Goal: Information Seeking & Learning: Compare options

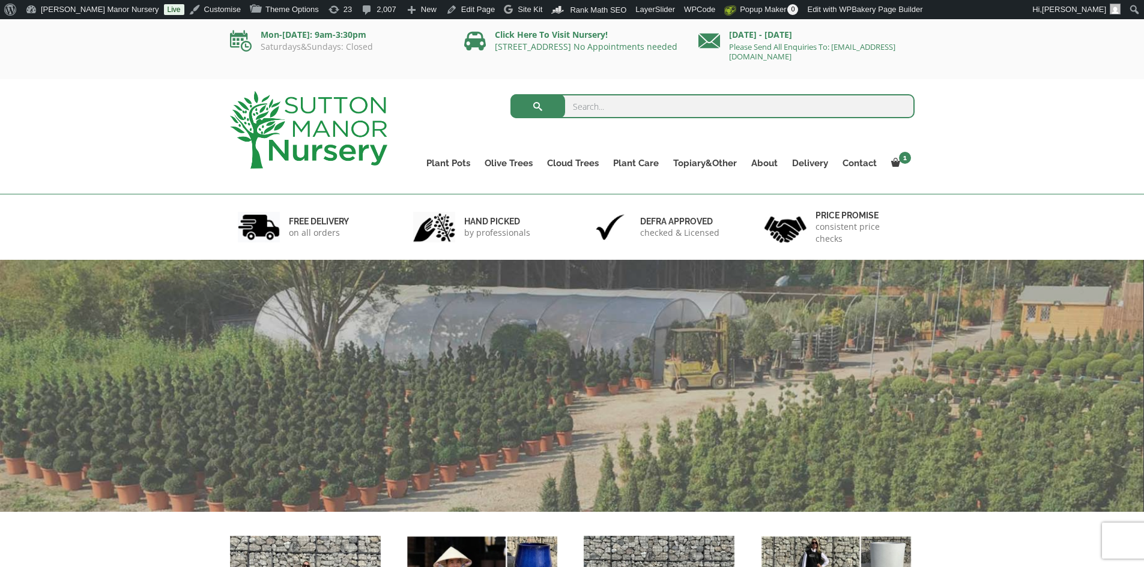
click at [597, 101] on input "search" at bounding box center [712, 106] width 404 height 24
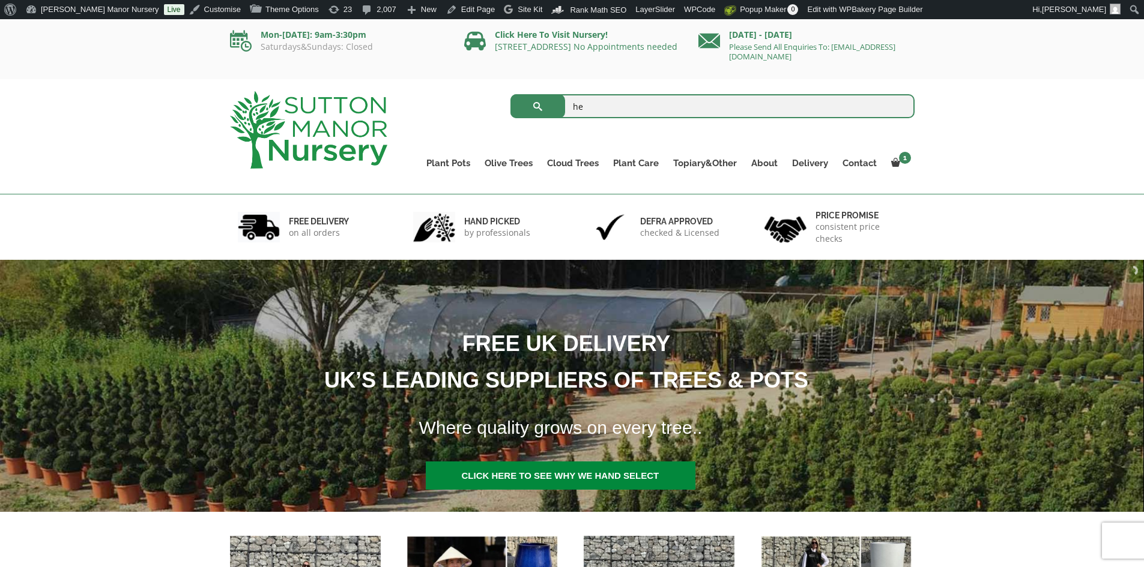
type input "h"
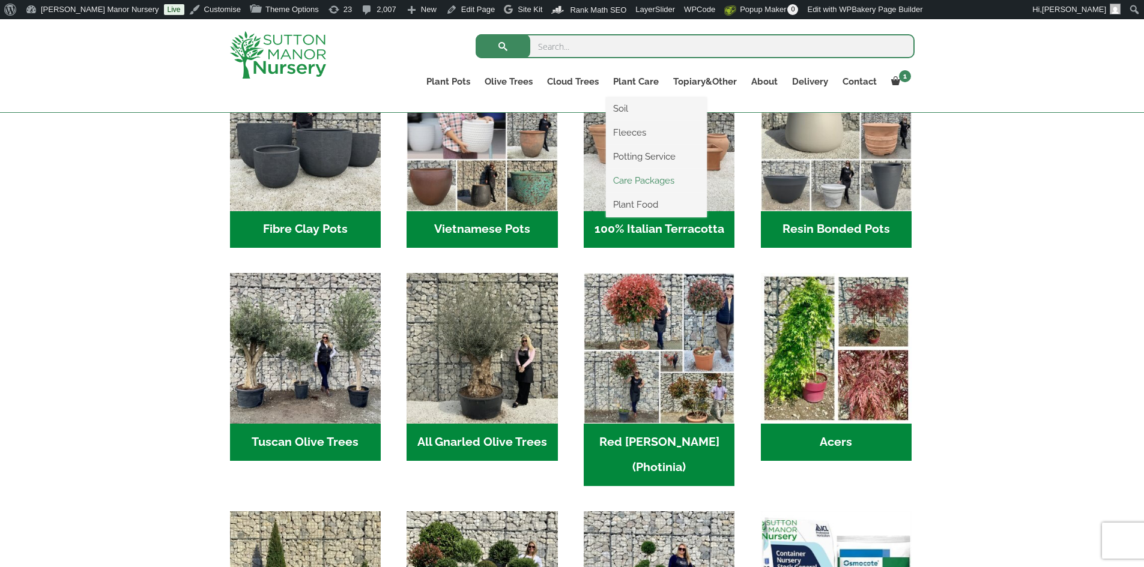
scroll to position [480, 0]
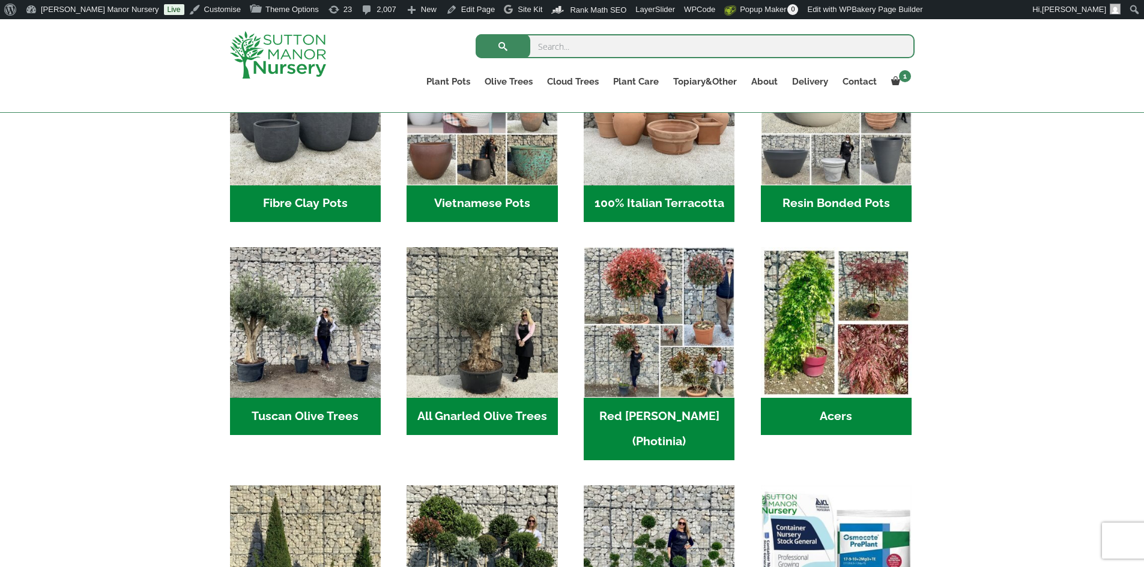
click at [825, 194] on h2 "Resin Bonded Pots (218)" at bounding box center [836, 203] width 151 height 37
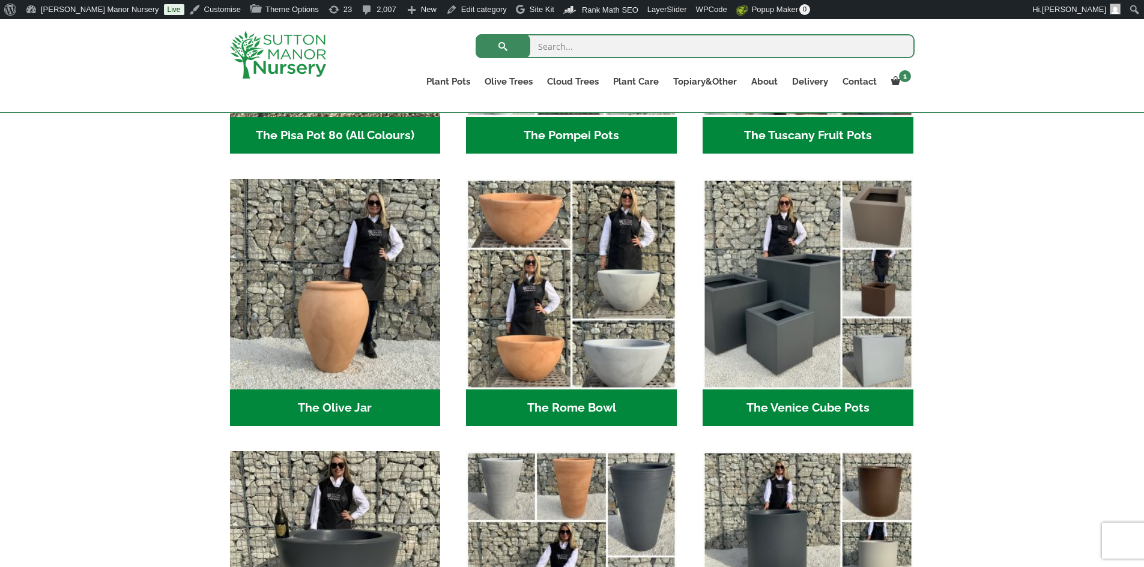
scroll to position [1201, 0]
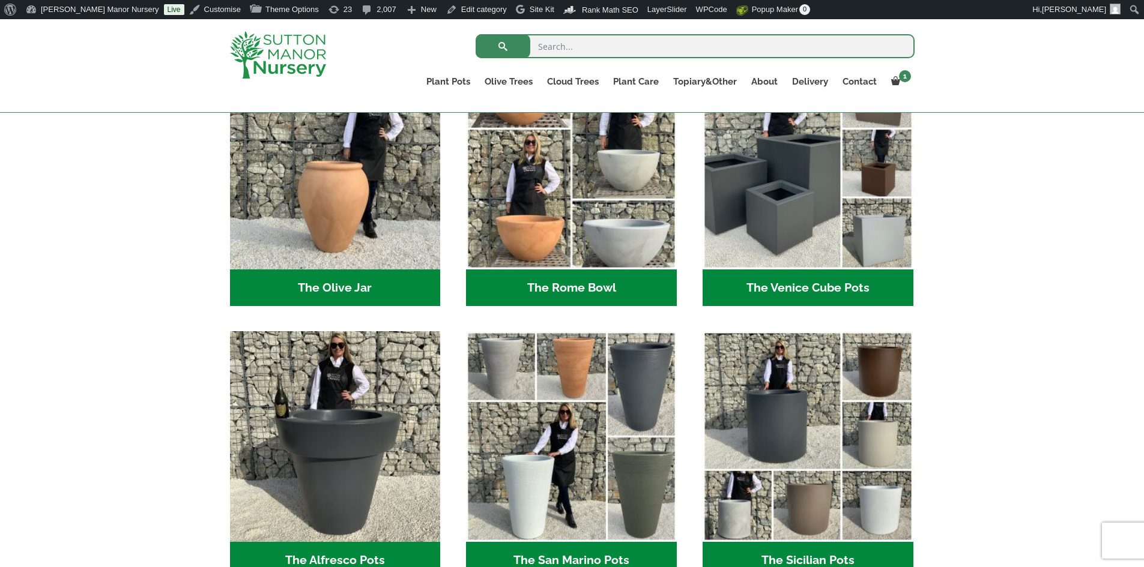
click at [783, 280] on h2 "The Venice Cube Pots (12)" at bounding box center [807, 288] width 211 height 37
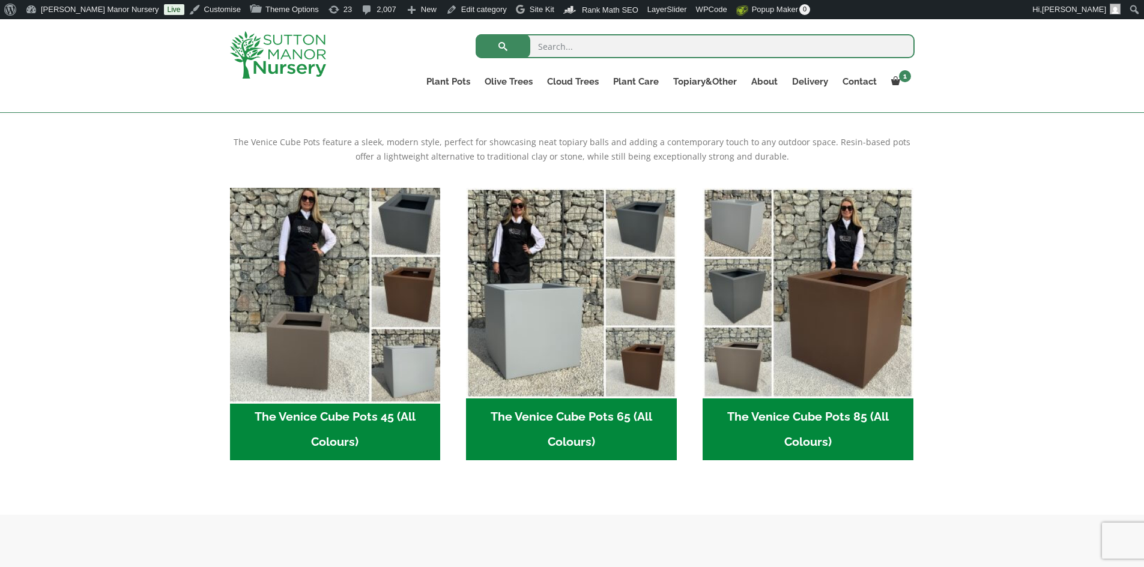
scroll to position [360, 0]
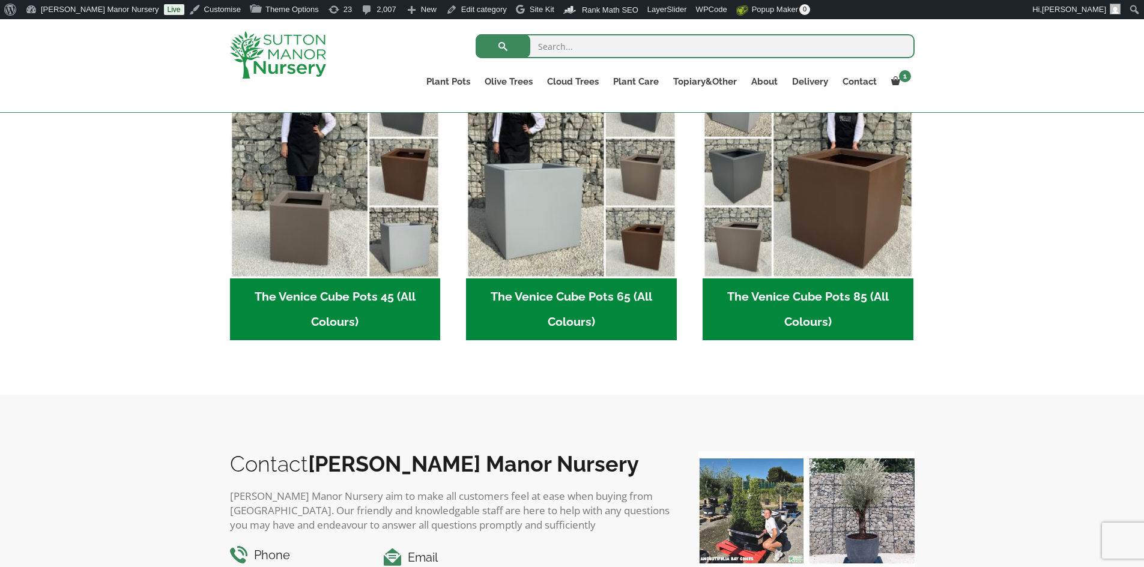
click at [861, 301] on h2 "The Venice Cube Pots 85 (All Colours) (4)" at bounding box center [807, 310] width 211 height 62
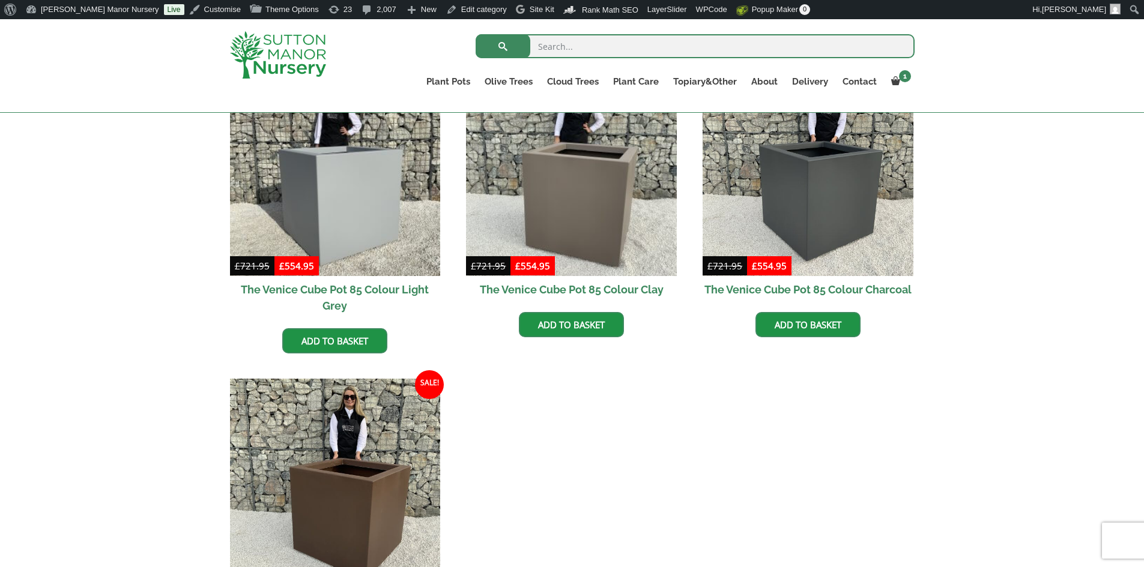
scroll to position [420, 0]
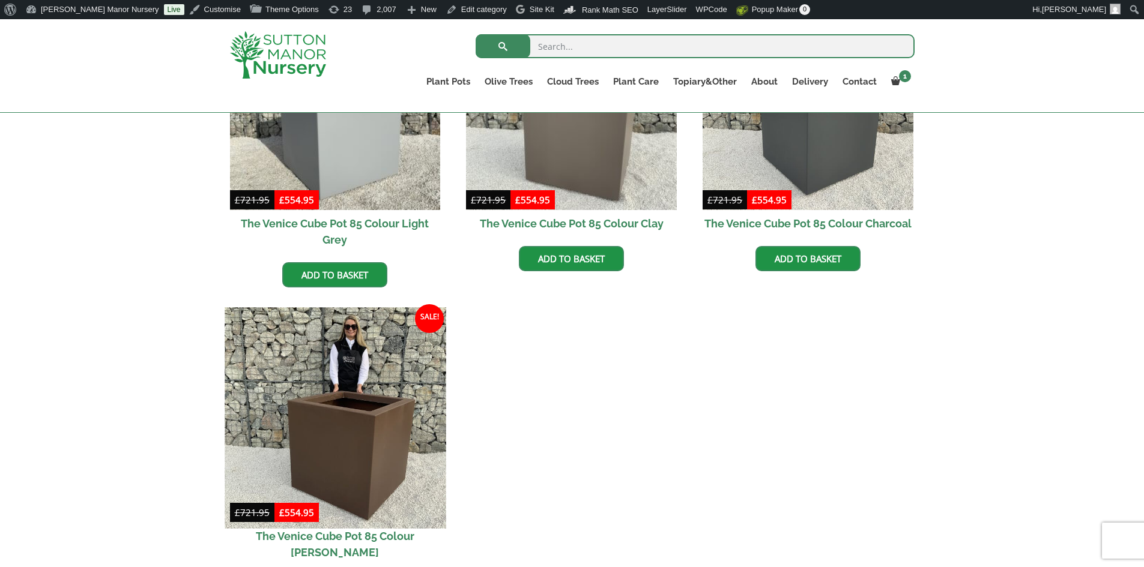
click at [322, 410] on img at bounding box center [335, 417] width 221 height 221
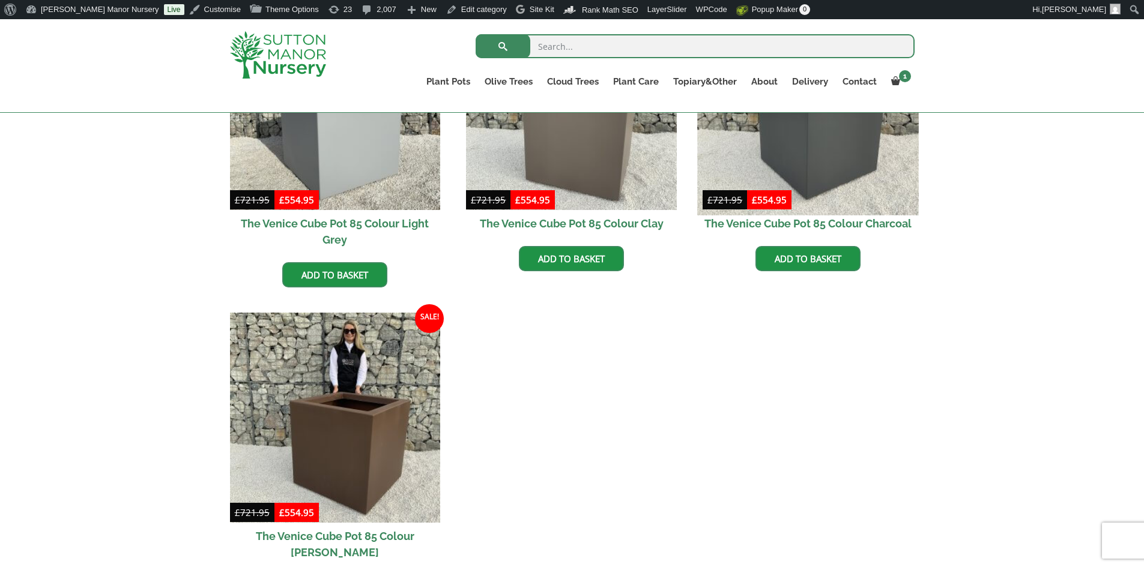
click at [809, 176] on img at bounding box center [807, 104] width 221 height 221
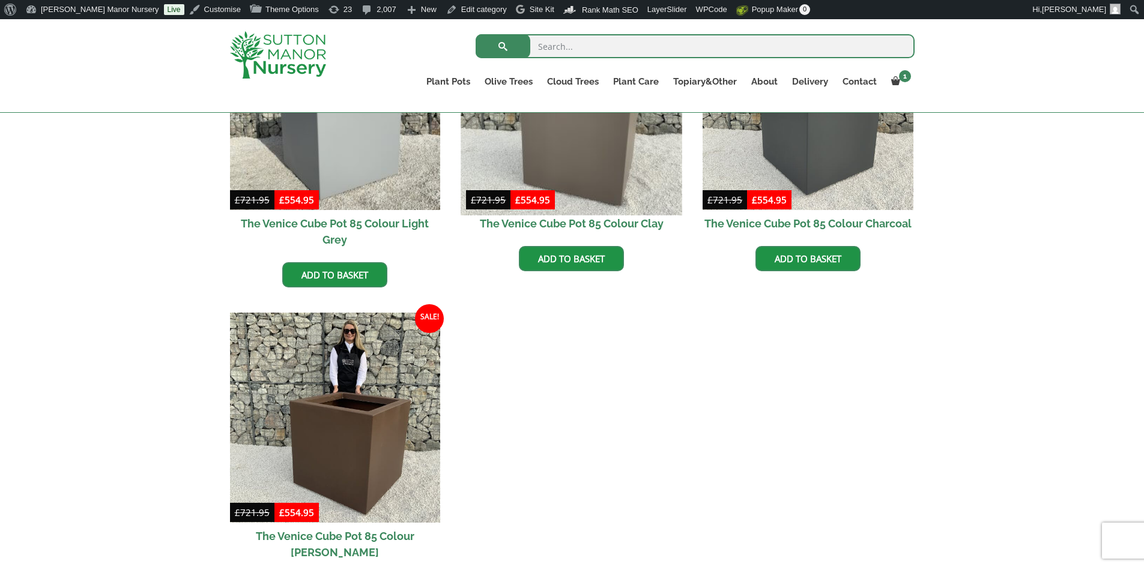
click at [635, 177] on img at bounding box center [571, 104] width 221 height 221
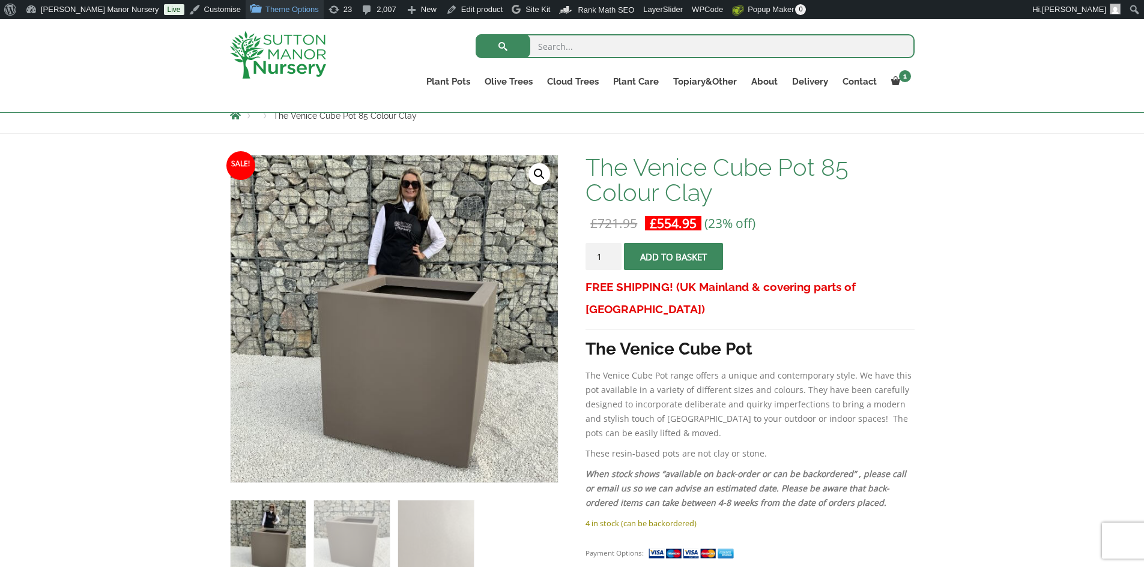
scroll to position [120, 0]
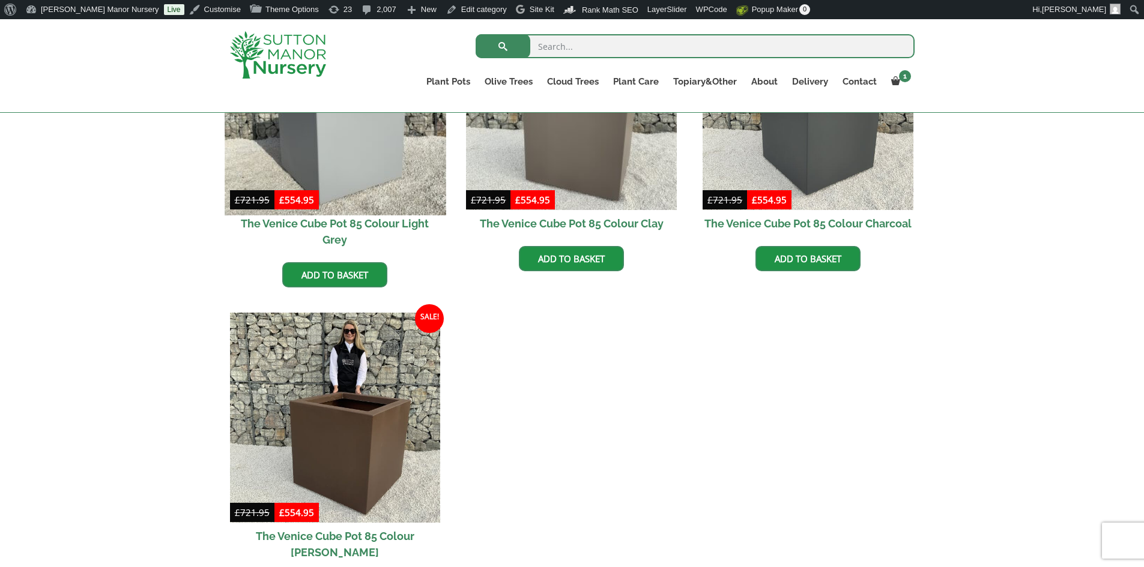
click at [315, 151] on img at bounding box center [335, 104] width 221 height 221
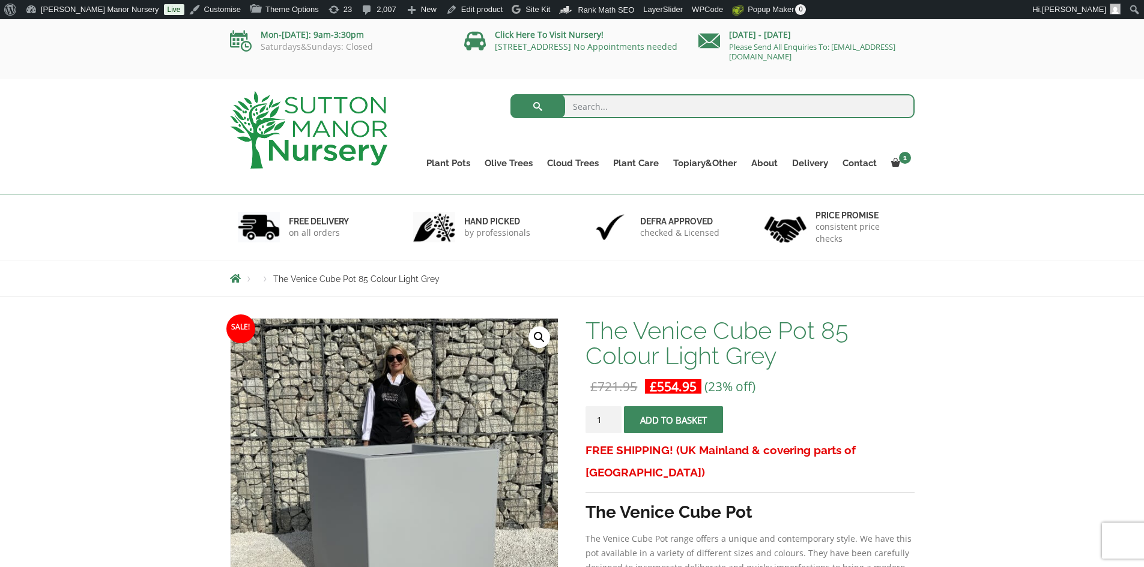
click at [343, 130] on img at bounding box center [308, 129] width 157 height 77
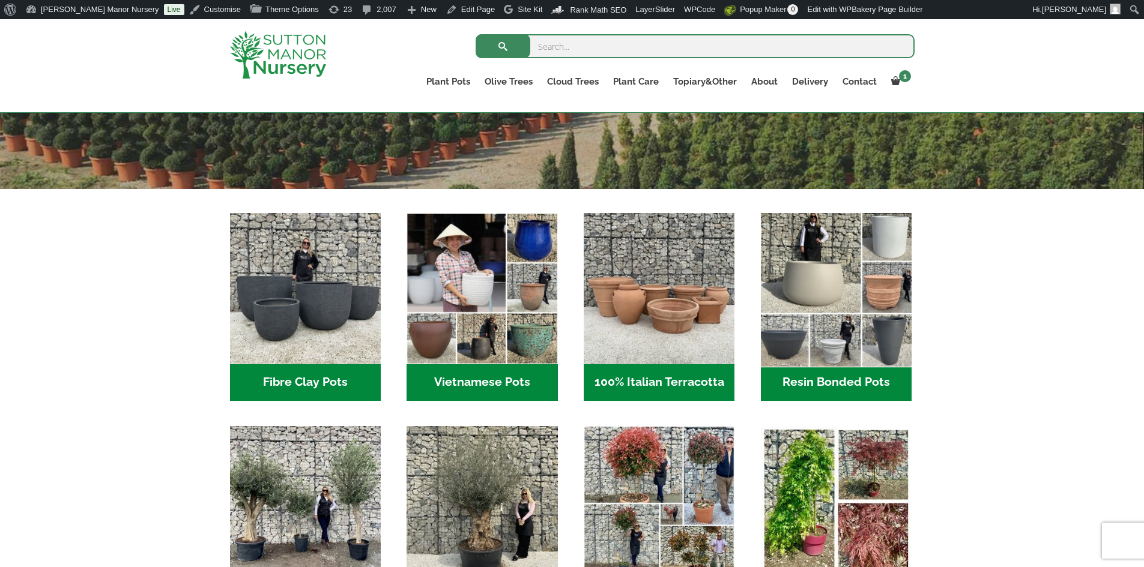
scroll to position [399, 0]
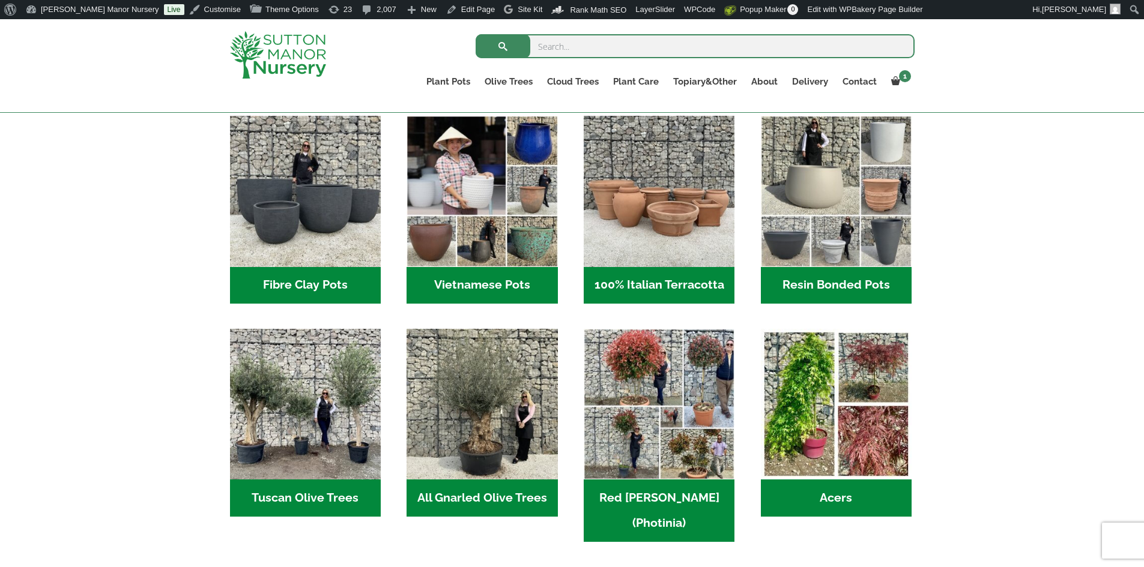
click at [776, 285] on h2 "Resin Bonded Pots (218)" at bounding box center [836, 285] width 151 height 37
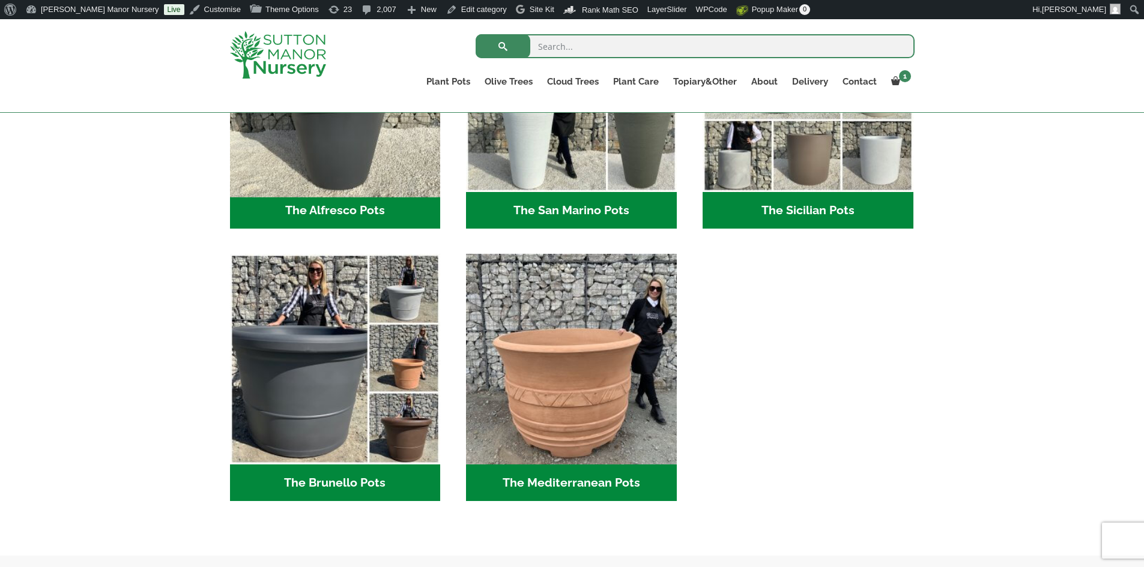
scroll to position [1441, 0]
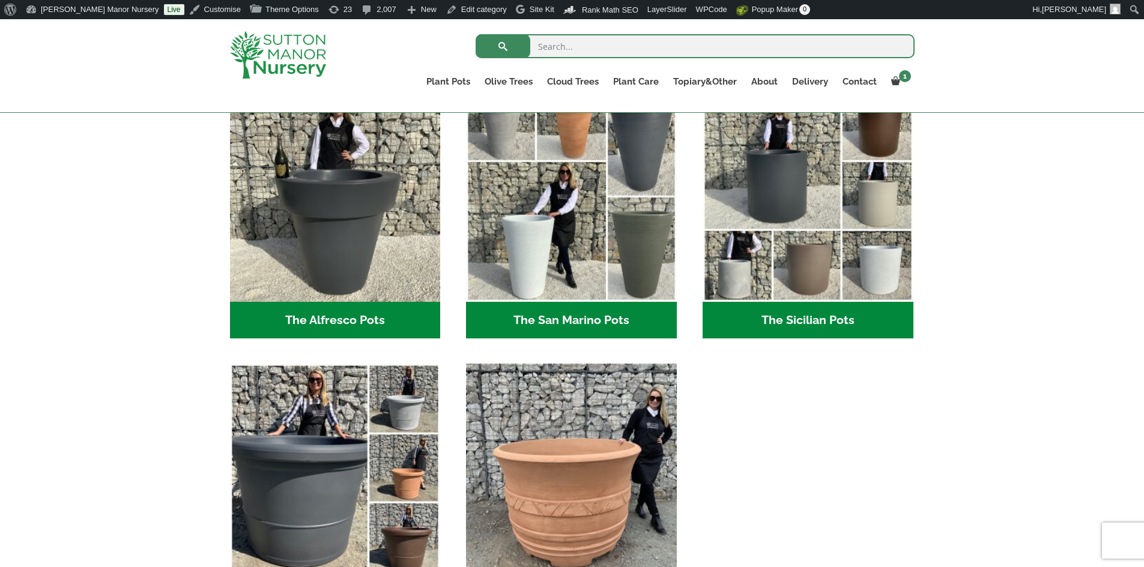
click at [358, 322] on h2 "The Alfresco Pots (2)" at bounding box center [335, 320] width 211 height 37
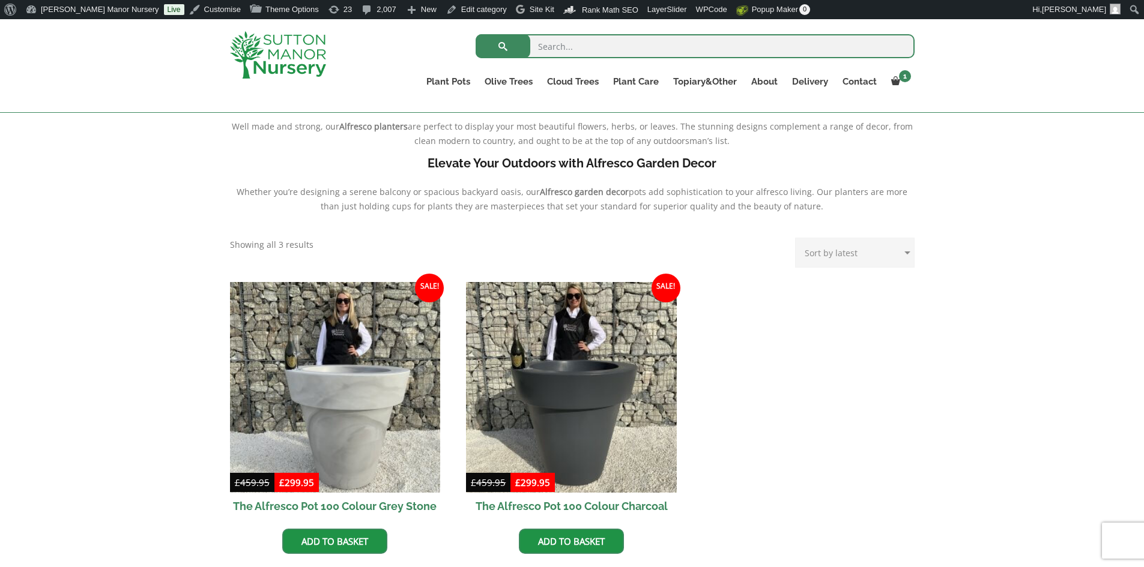
scroll to position [480, 0]
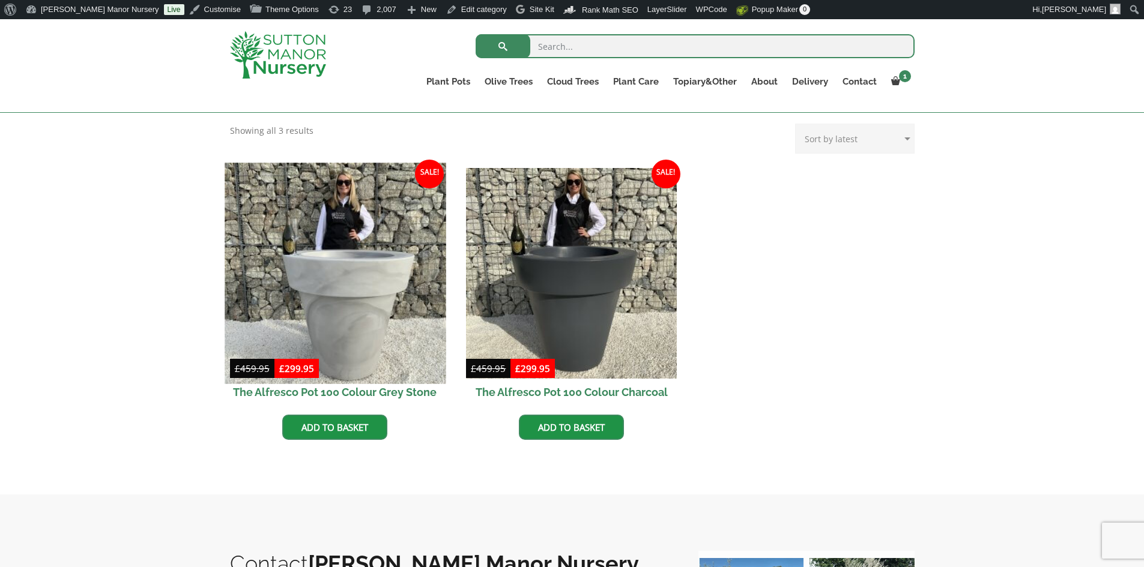
click at [348, 303] on img at bounding box center [335, 273] width 221 height 221
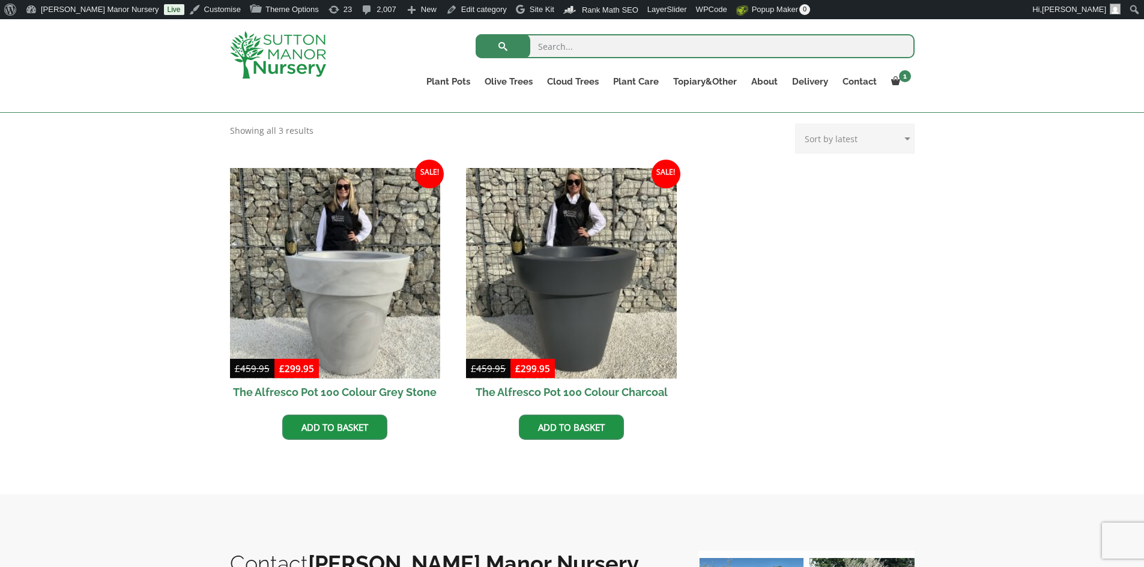
click at [580, 250] on img at bounding box center [571, 273] width 211 height 211
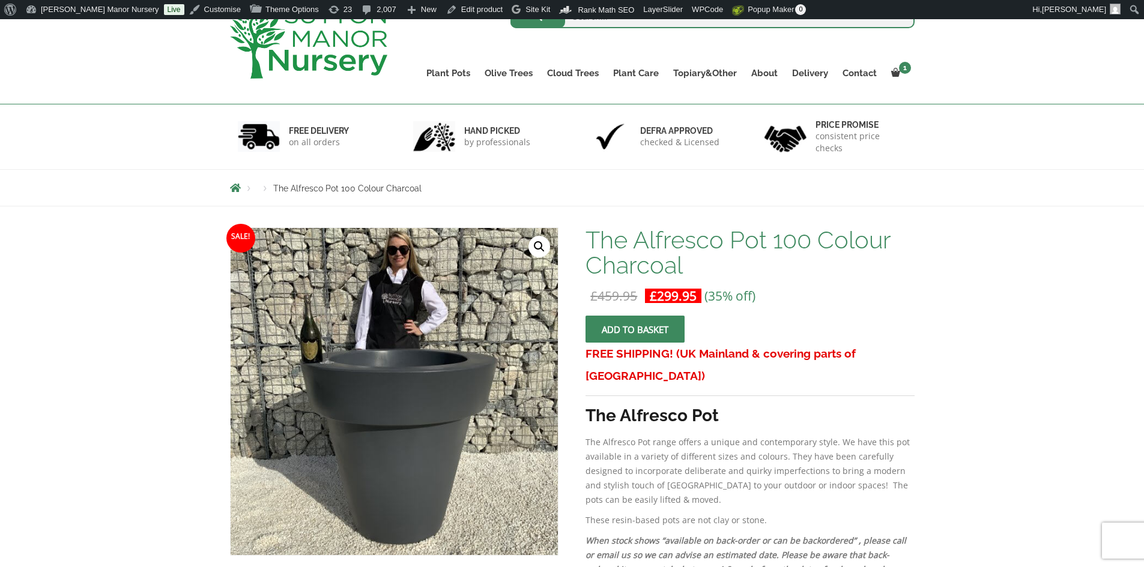
scroll to position [60, 0]
